Goal: Information Seeking & Learning: Learn about a topic

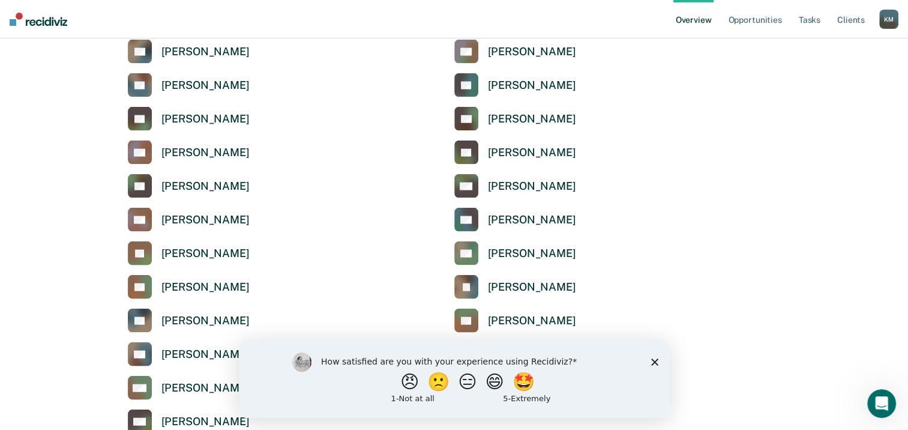
scroll to position [3021, 0]
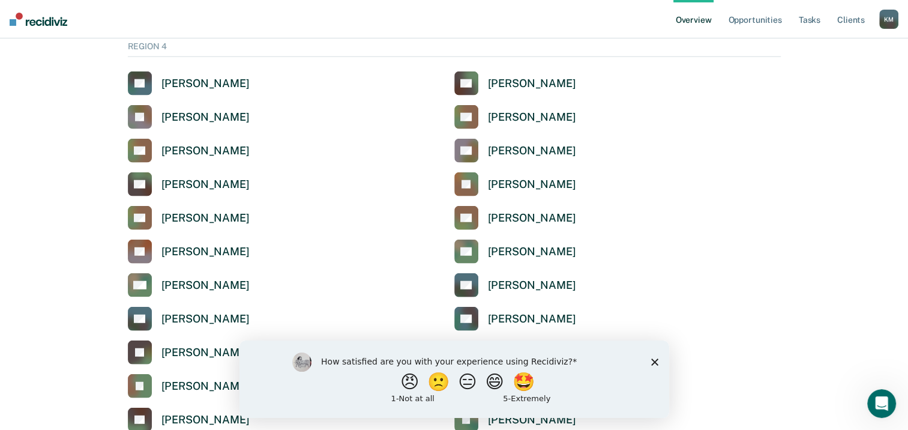
click at [653, 365] on icon "Close survey" at bounding box center [654, 361] width 7 height 7
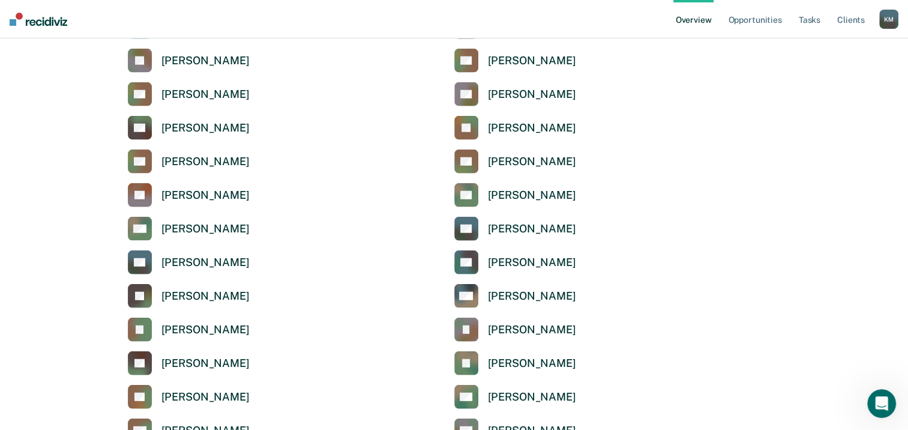
scroll to position [3111, 0]
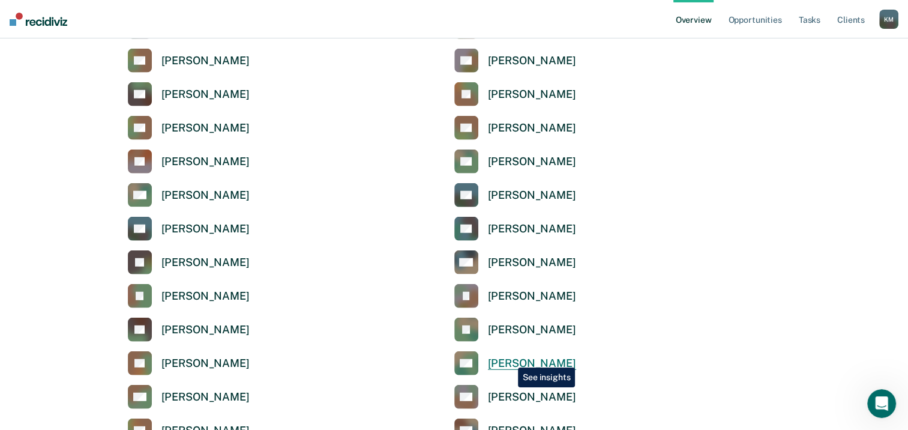
click at [509, 358] on div "[PERSON_NAME]" at bounding box center [532, 364] width 88 height 14
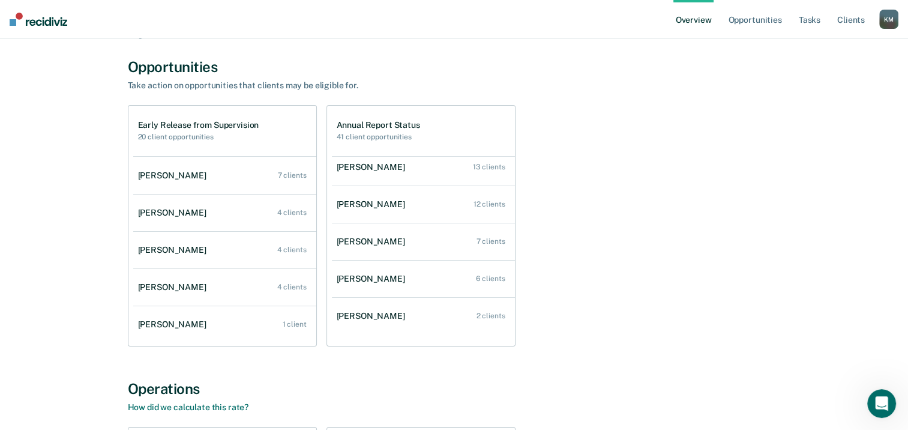
scroll to position [4, 0]
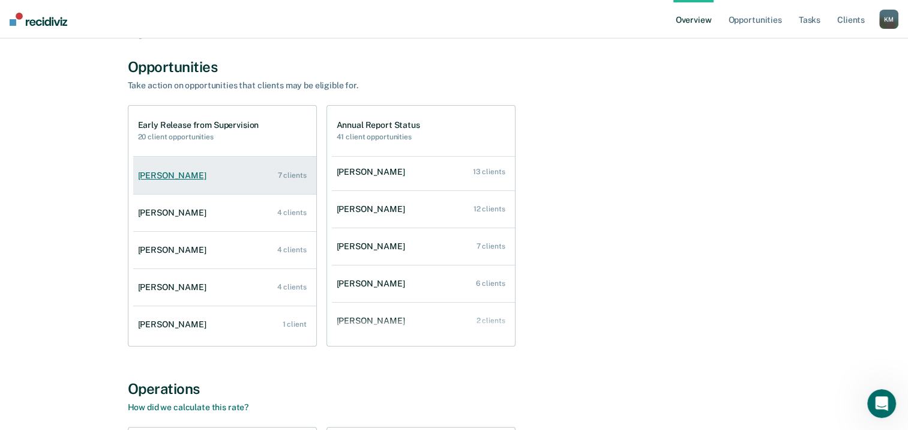
click at [174, 175] on div "[PERSON_NAME]" at bounding box center [174, 175] width 73 height 10
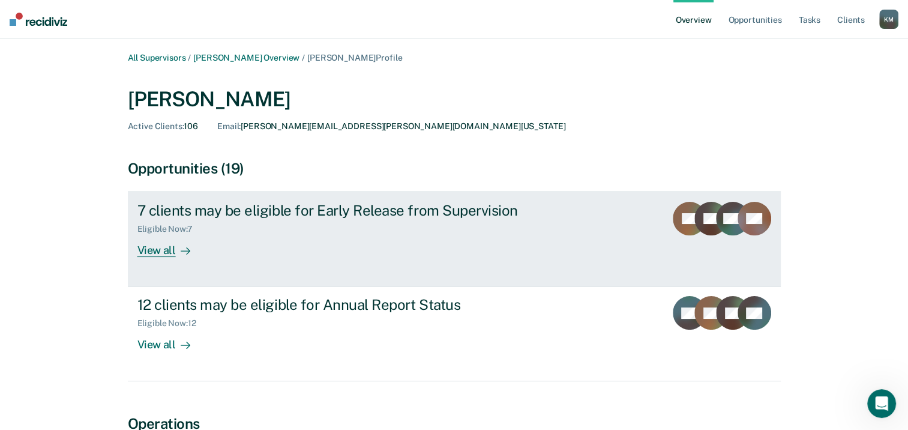
click at [161, 255] on div "View all" at bounding box center [170, 245] width 67 height 23
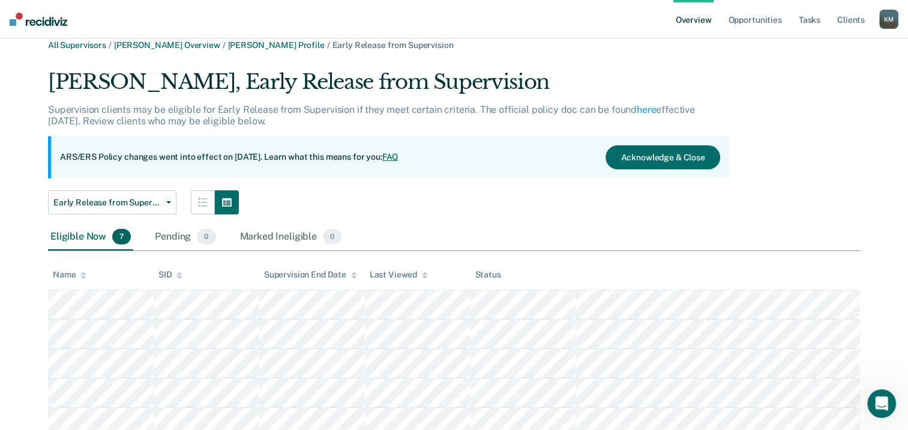
scroll to position [19, 0]
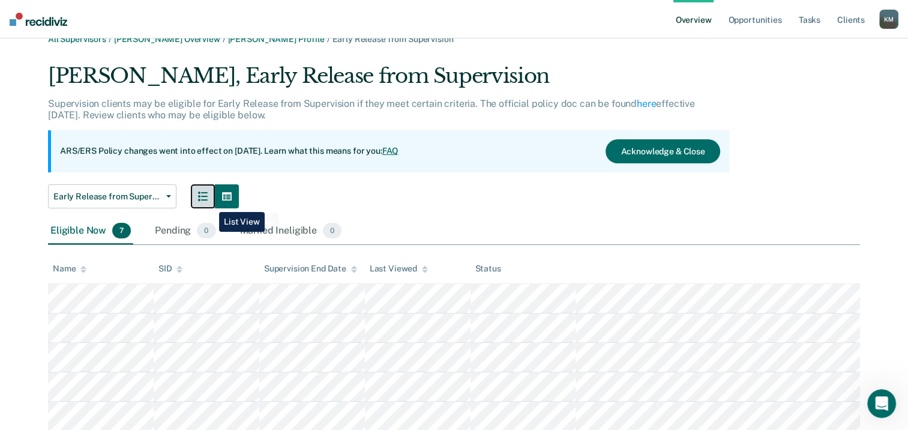
click at [210, 202] on button "button" at bounding box center [203, 196] width 24 height 24
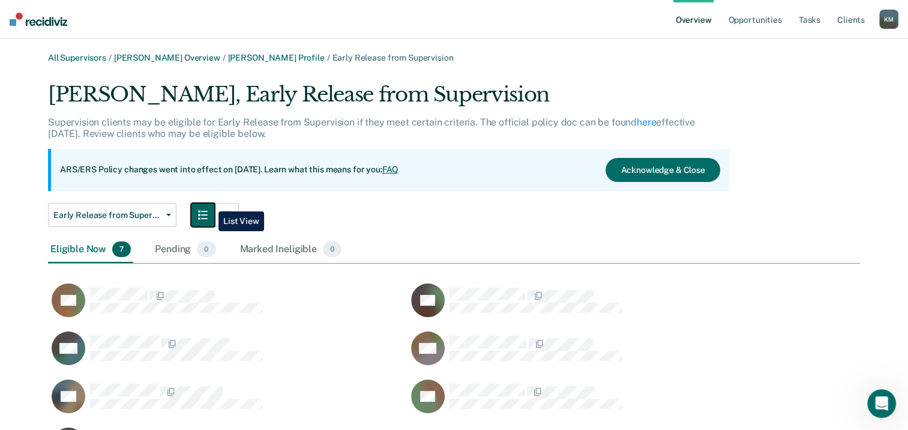
scroll to position [382, 803]
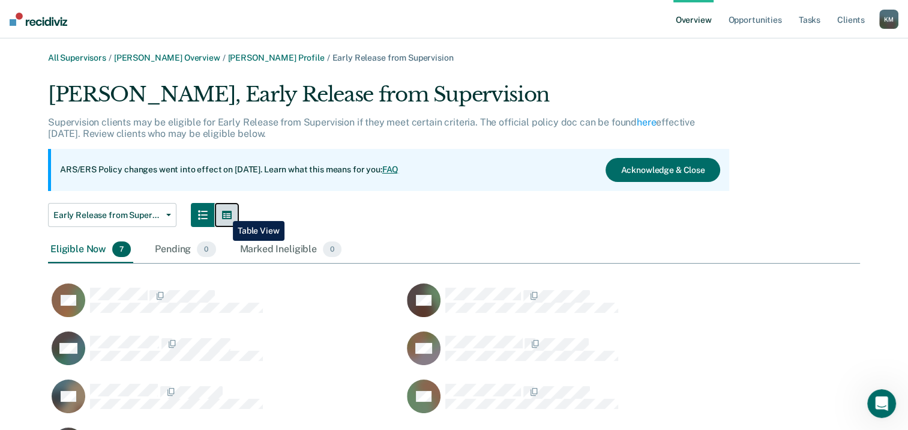
click at [224, 212] on icon "button" at bounding box center [227, 215] width 10 height 8
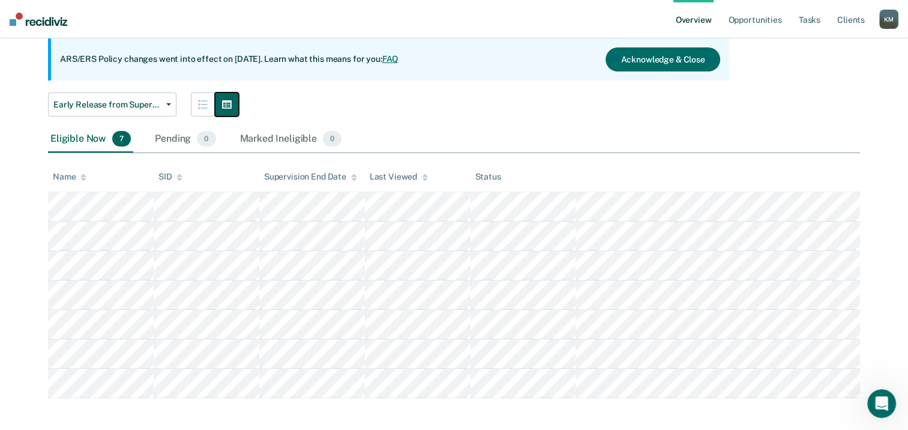
scroll to position [116, 0]
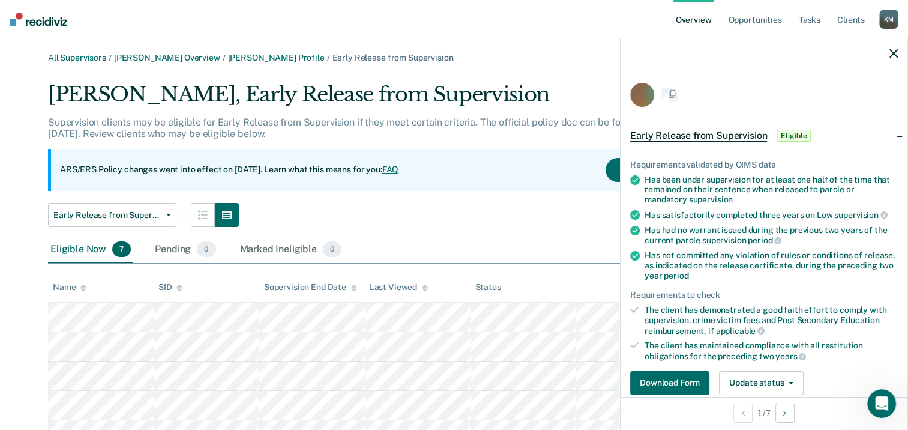
scroll to position [116, 0]
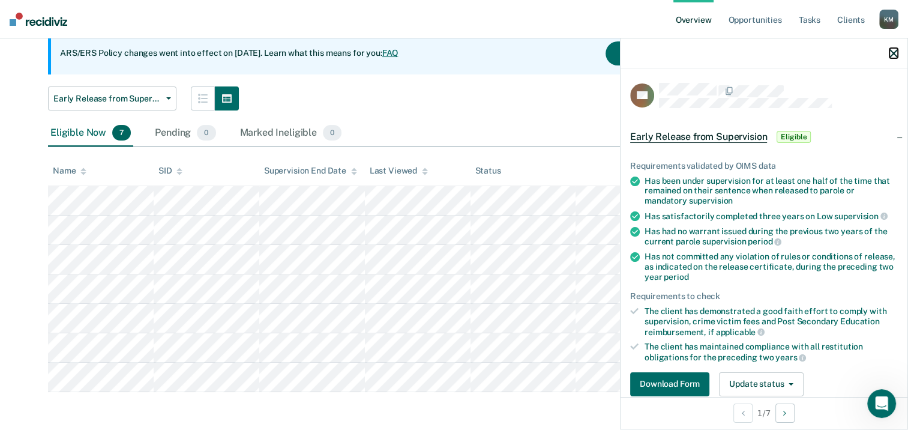
click at [893, 54] on icon "button" at bounding box center [894, 53] width 8 height 8
